Goal: Transaction & Acquisition: Purchase product/service

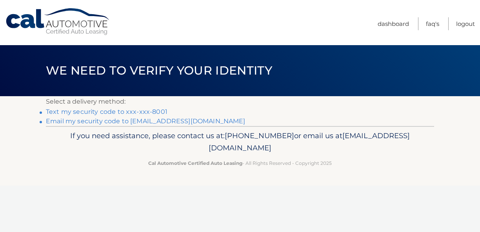
click at [118, 111] on link "Text my security code to xxx-xxx-8001" at bounding box center [107, 111] width 122 height 7
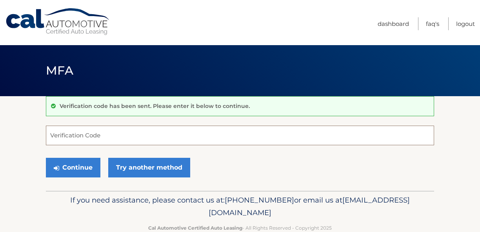
click at [100, 135] on input "Verification Code" at bounding box center [240, 136] width 389 height 20
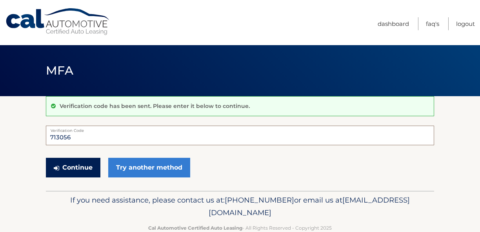
type input "713056"
click at [82, 168] on button "Continue" at bounding box center [73, 168] width 55 height 20
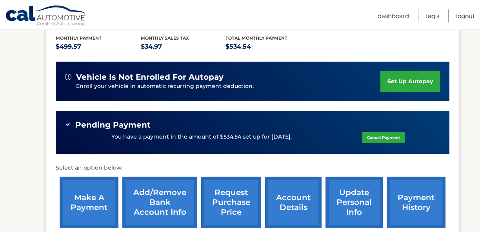
scroll to position [166, 0]
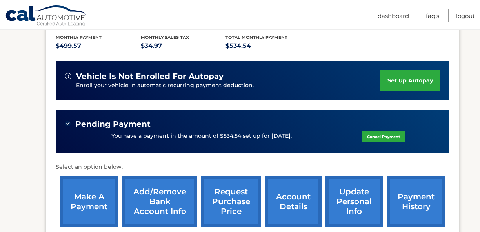
click at [84, 201] on link "make a payment" at bounding box center [89, 201] width 59 height 51
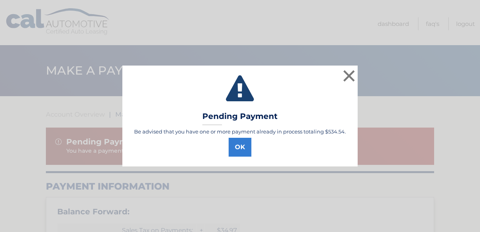
select select "NTBlY2NkOTYtMWI0NS00Y2RlLTljZmQtNzJjMjBhNWJiZmM3"
click at [241, 146] on button "OK" at bounding box center [240, 147] width 23 height 19
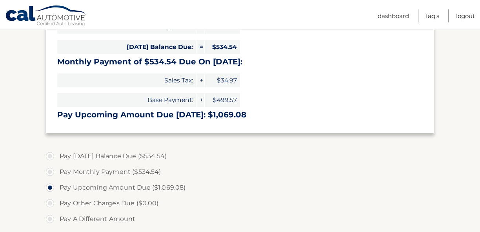
scroll to position [224, 0]
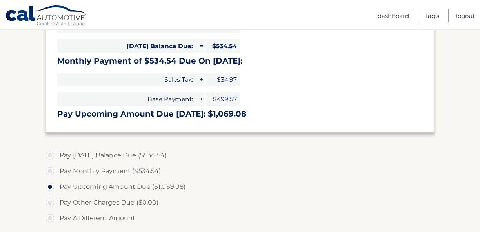
click at [51, 157] on label "Pay [DATE] Balance Due ($534.54)" at bounding box center [240, 156] width 389 height 16
click at [51, 157] on input "Pay Today's Balance Due ($534.54)" at bounding box center [53, 154] width 8 height 13
radio input "true"
type input "534.54"
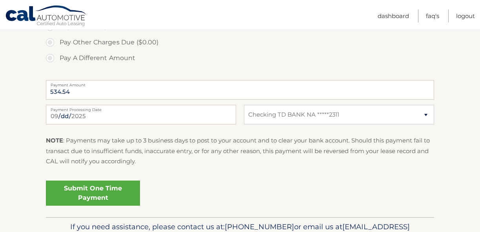
scroll to position [385, 0]
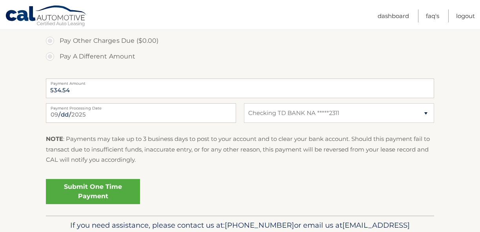
click at [93, 190] on link "Submit One Time Payment" at bounding box center [93, 191] width 94 height 25
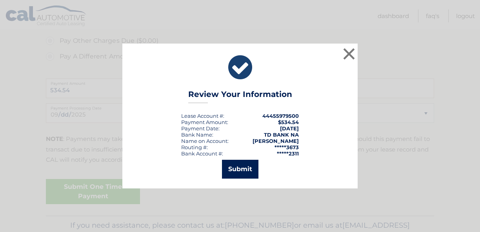
click at [238, 170] on button "Submit" at bounding box center [240, 169] width 37 height 19
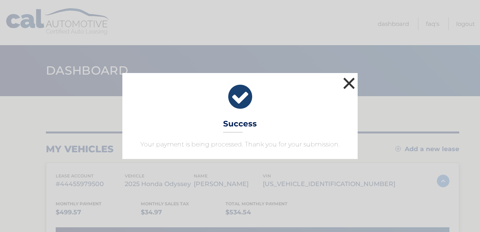
click at [351, 82] on button "×" at bounding box center [350, 83] width 16 height 16
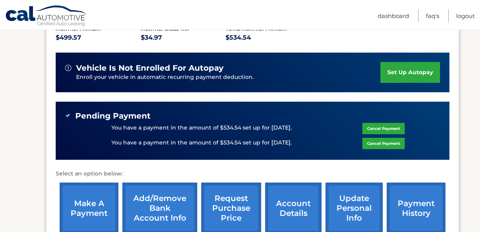
scroll to position [175, 0]
